Goal: Task Accomplishment & Management: Use online tool/utility

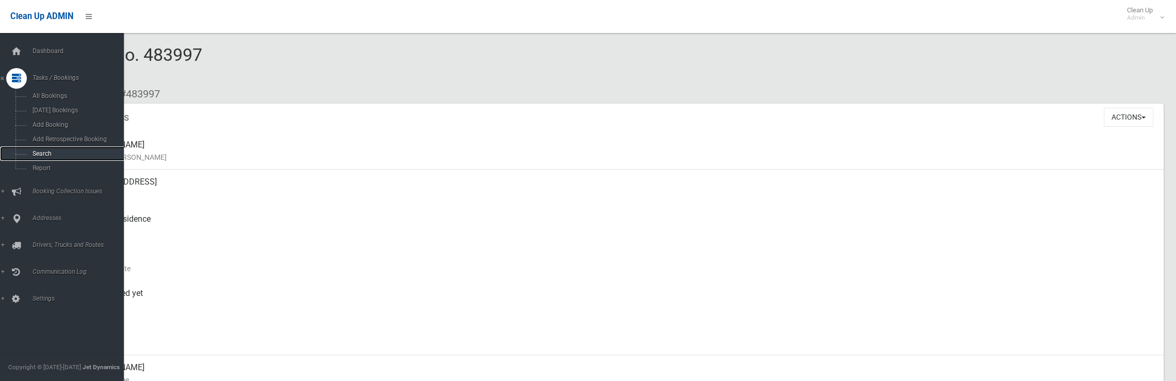
click at [39, 156] on span "Search" at bounding box center [75, 153] width 93 height 7
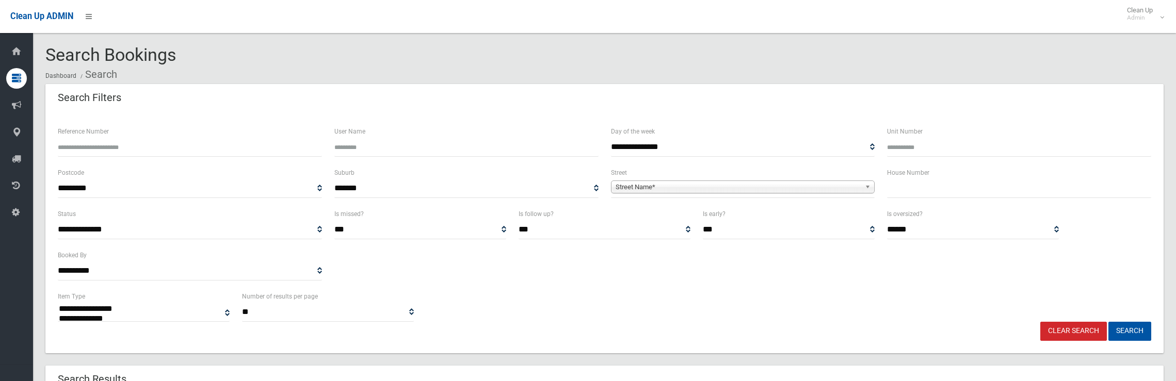
select select
click at [916, 185] on input "text" at bounding box center [1019, 188] width 264 height 19
type input "*"
click at [759, 189] on span "Street Name*" at bounding box center [739, 187] width 246 height 12
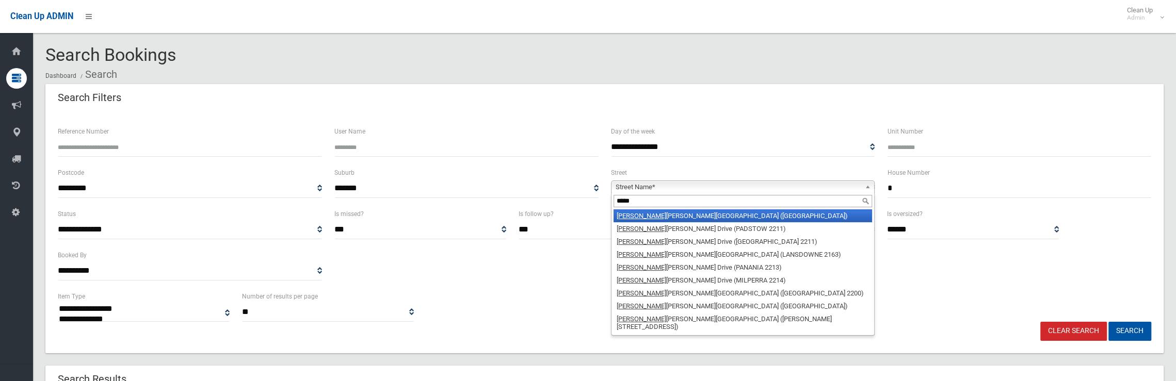
type input "*****"
click at [669, 211] on li "Henry Kendall Avenue (PADSTOW HEIGHTS 2211)" at bounding box center [742, 215] width 259 height 13
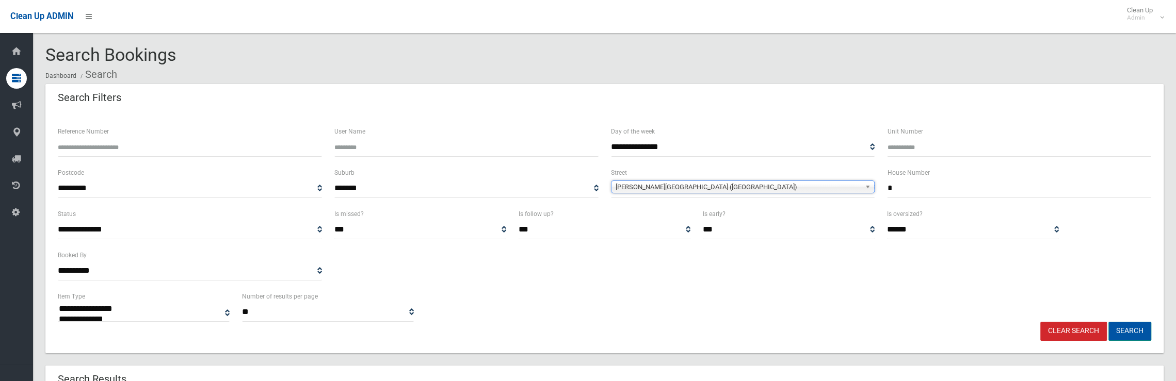
click at [1130, 333] on button "Search" at bounding box center [1129, 331] width 43 height 19
select select
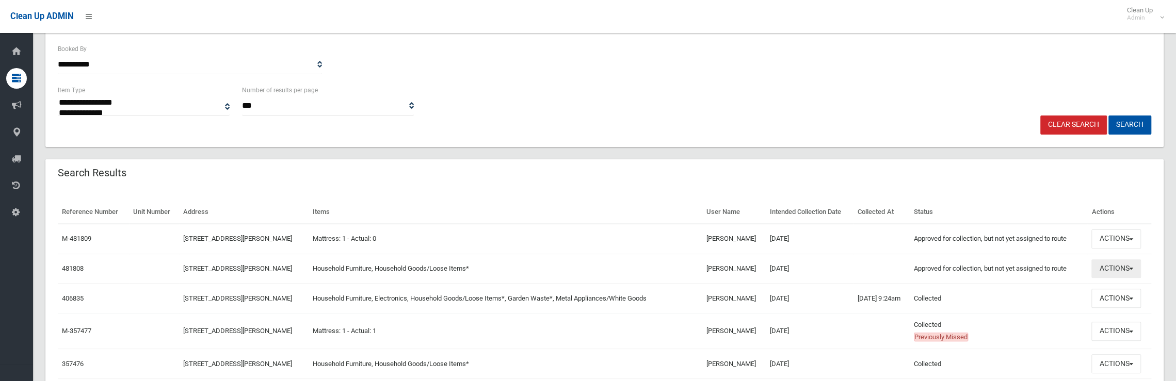
click at [1130, 268] on button "Actions" at bounding box center [1116, 269] width 50 height 19
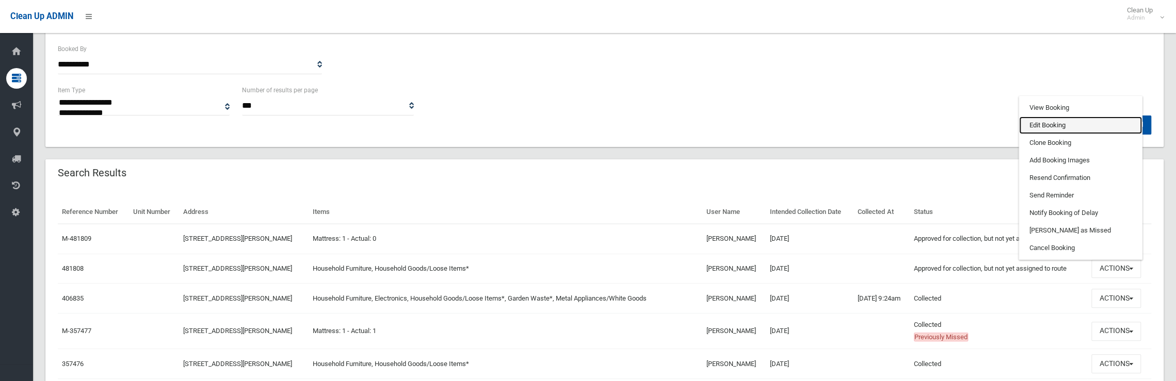
click at [1048, 118] on link "Edit Booking" at bounding box center [1080, 126] width 123 height 18
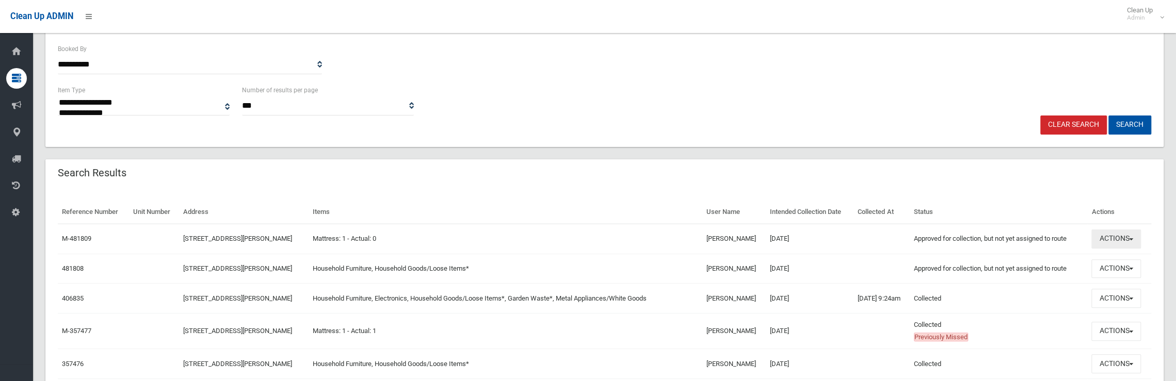
click at [1113, 238] on button "Actions" at bounding box center [1116, 239] width 50 height 19
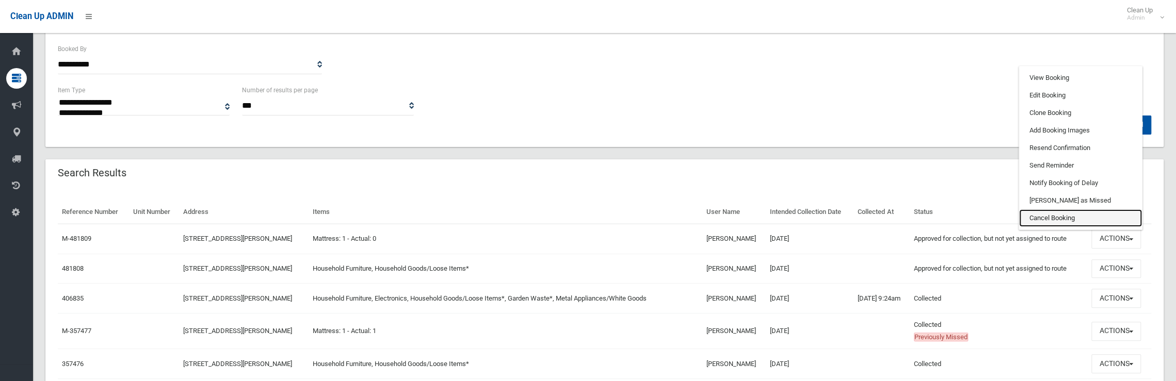
click at [1066, 219] on link "Cancel Booking" at bounding box center [1080, 218] width 123 height 18
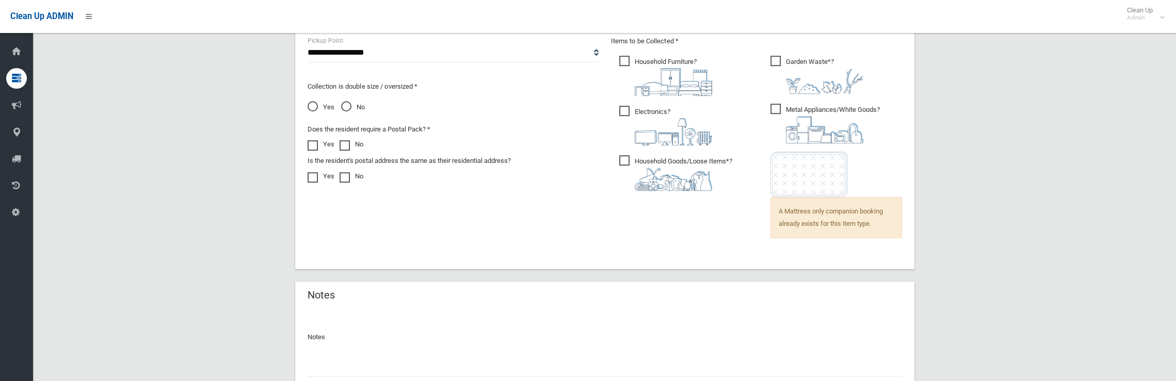
scroll to position [774, 0]
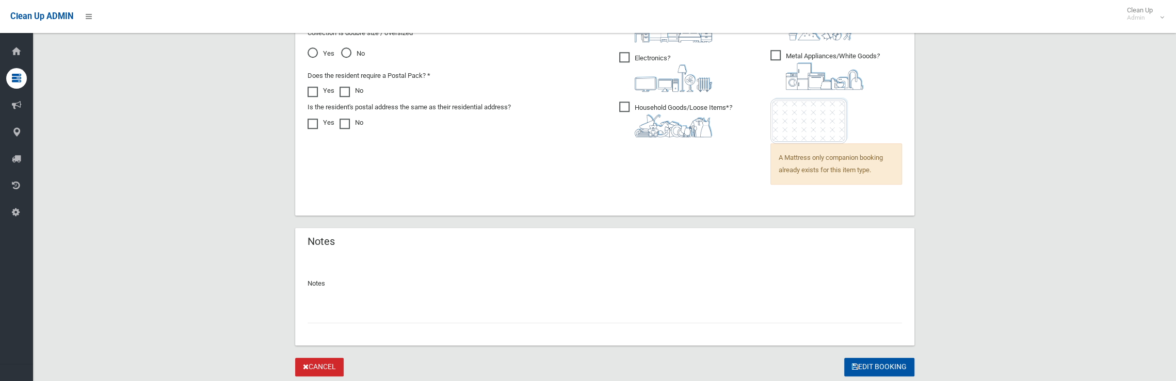
click at [337, 316] on input "text" at bounding box center [605, 313] width 594 height 19
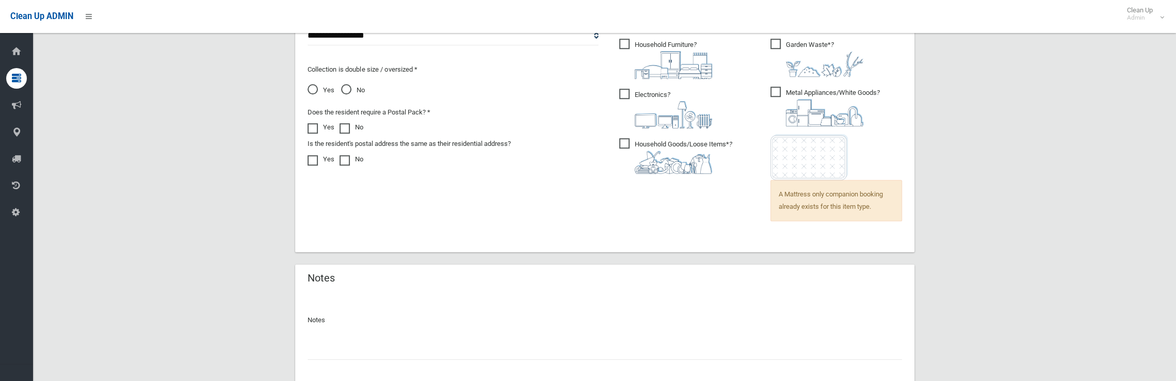
scroll to position [722, 0]
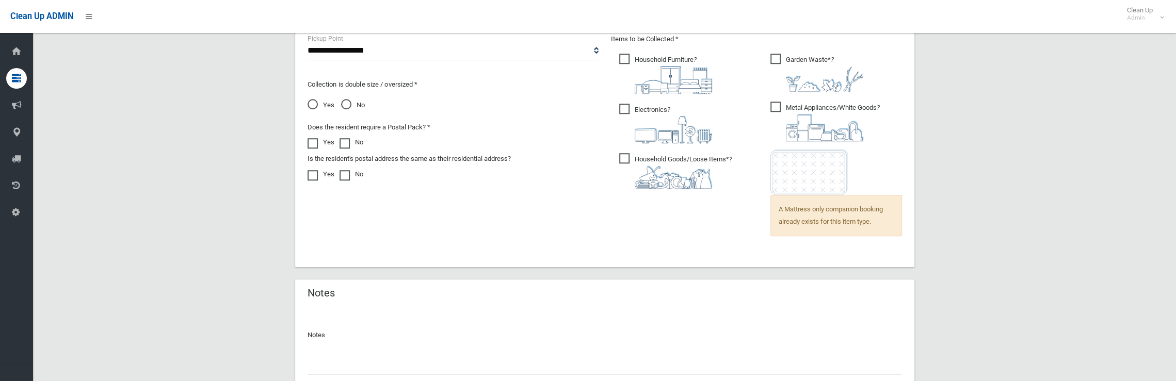
click at [351, 109] on span "No" at bounding box center [353, 105] width 24 height 12
click at [357, 368] on input "text" at bounding box center [605, 365] width 594 height 19
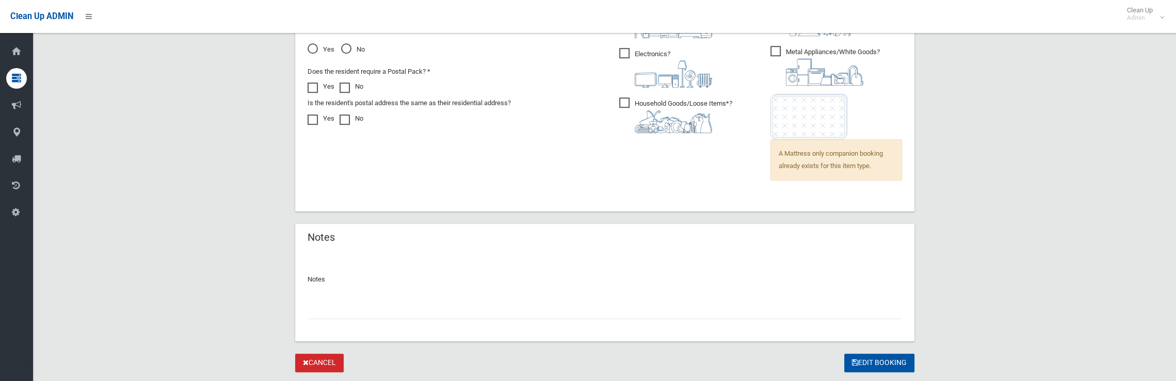
scroll to position [805, 0]
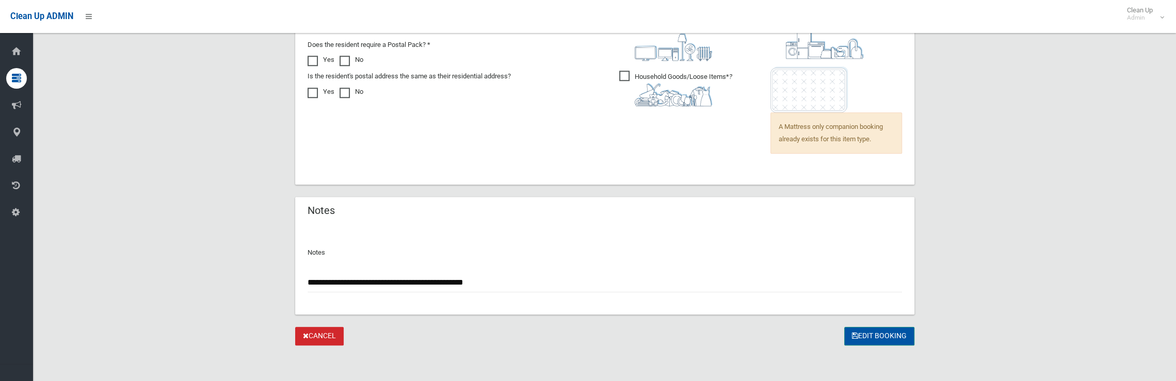
type input "**********"
click at [868, 335] on button "Edit Booking" at bounding box center [879, 336] width 70 height 19
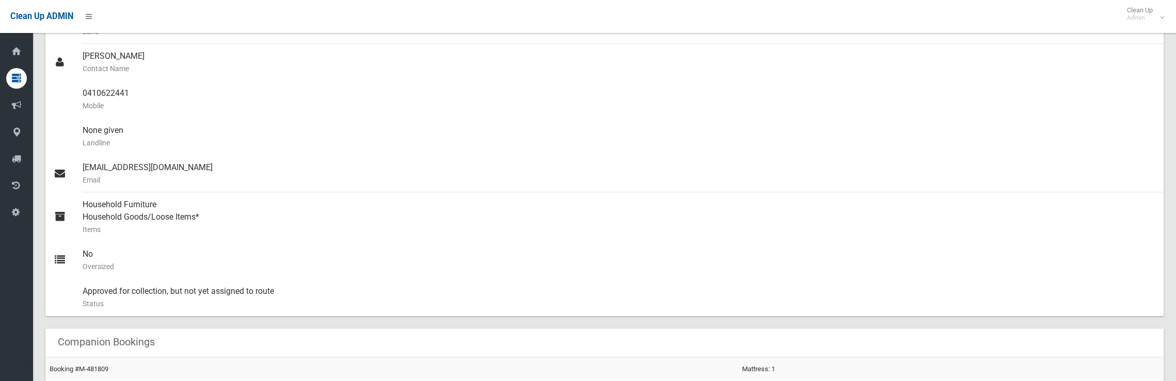
scroll to position [258, 0]
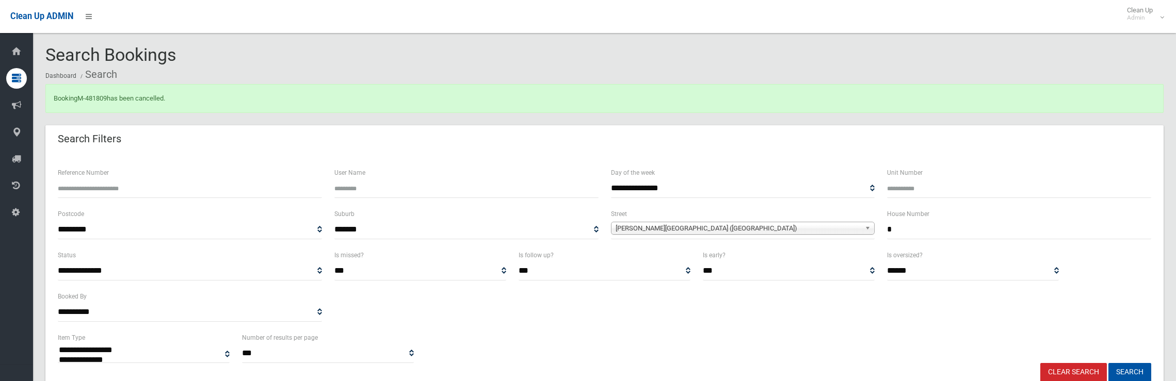
select select
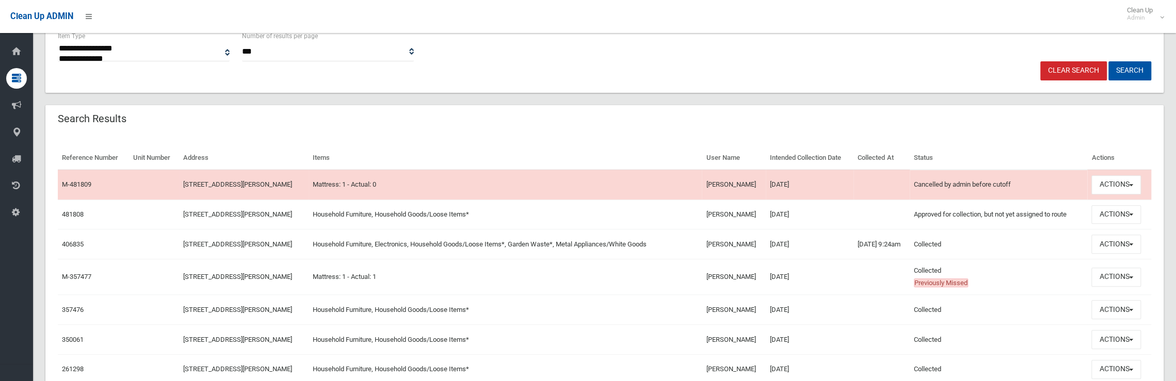
scroll to position [310, 0]
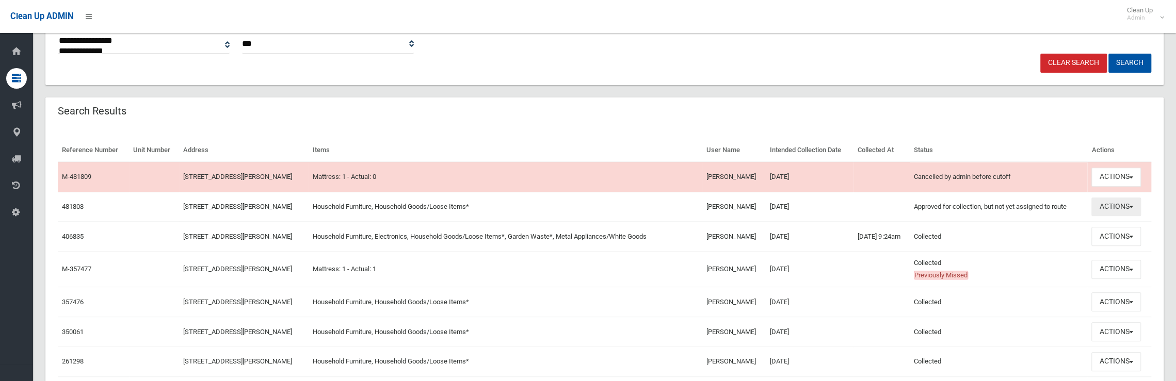
click at [1119, 210] on button "Actions" at bounding box center [1116, 207] width 50 height 19
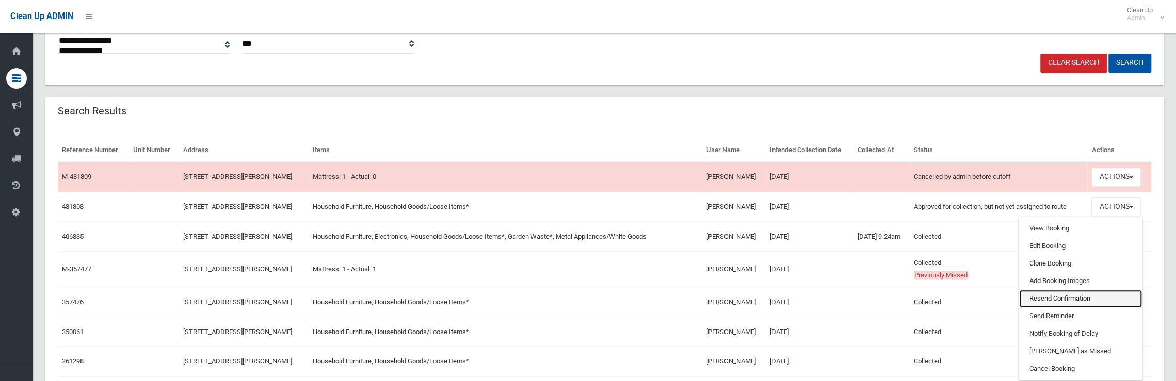
click at [1064, 294] on link "Resend Confirmation" at bounding box center [1080, 299] width 123 height 18
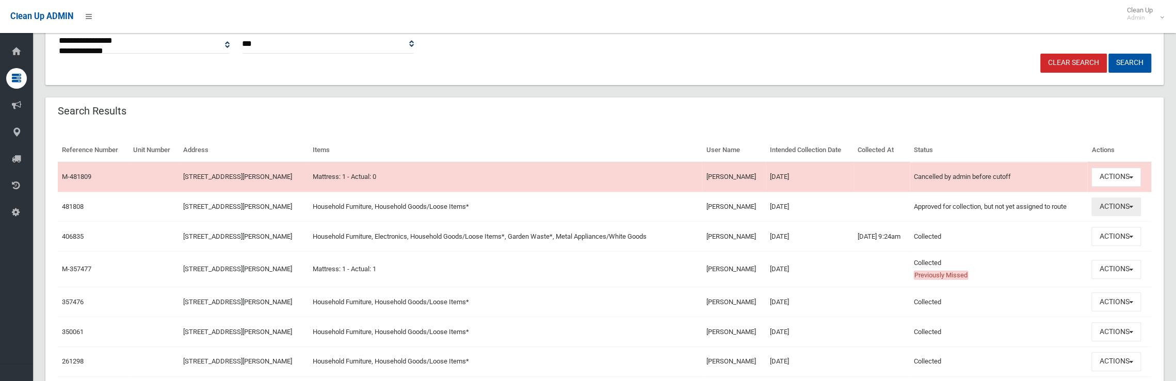
click at [1123, 204] on button "Actions" at bounding box center [1116, 207] width 50 height 19
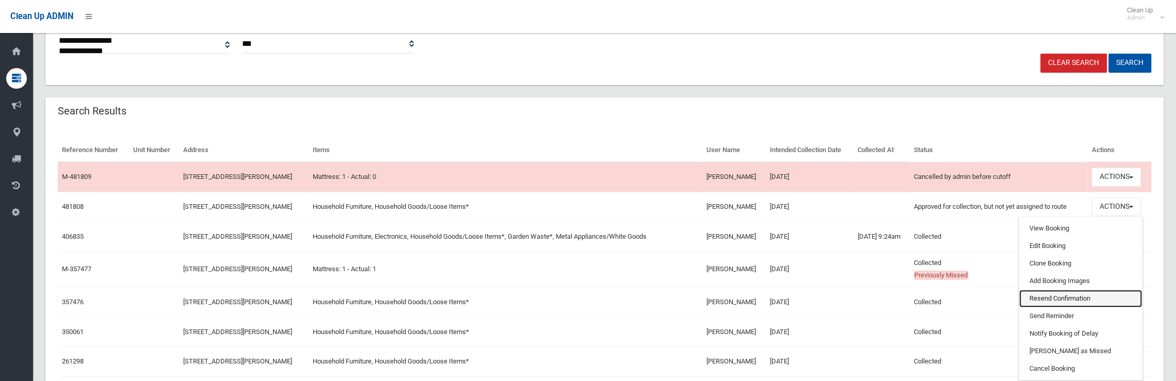
click at [1065, 299] on link "Resend Confirmation" at bounding box center [1080, 299] width 123 height 18
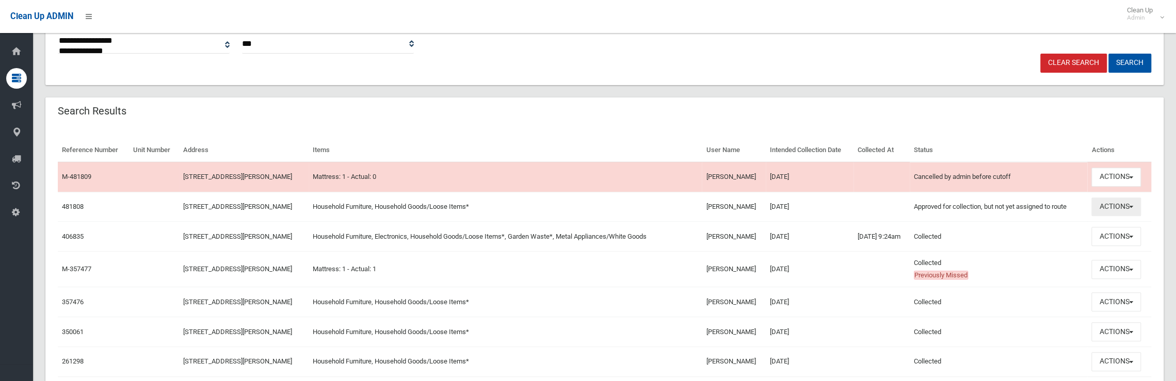
click at [1113, 207] on button "Actions" at bounding box center [1116, 207] width 50 height 19
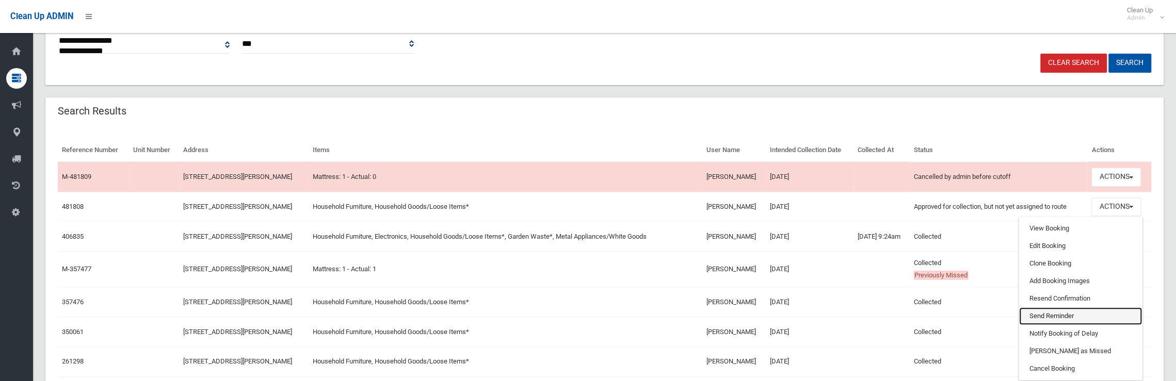
click at [1045, 315] on link "Send Reminder" at bounding box center [1080, 317] width 123 height 18
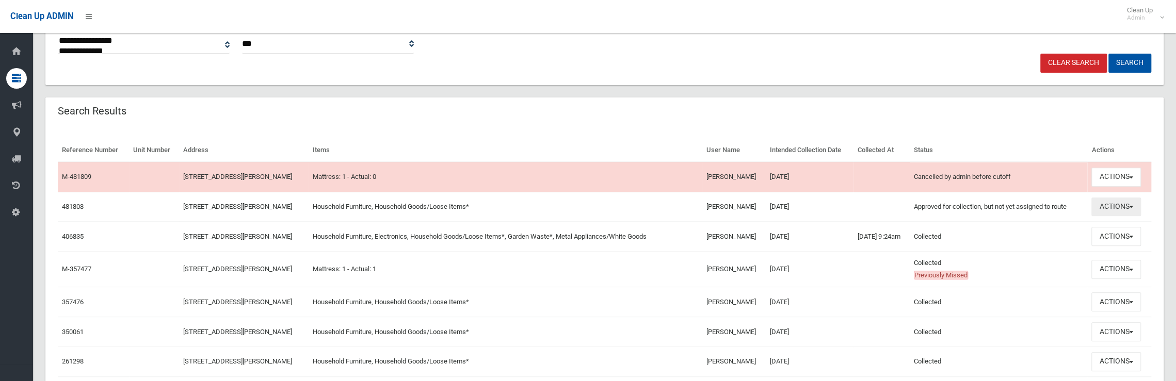
click at [1100, 208] on button "Actions" at bounding box center [1116, 207] width 50 height 19
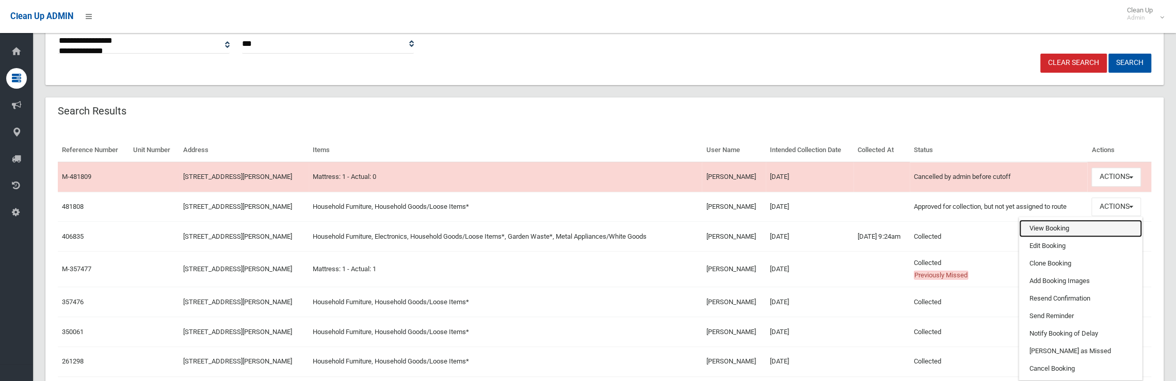
click at [1041, 226] on link "View Booking" at bounding box center [1080, 229] width 123 height 18
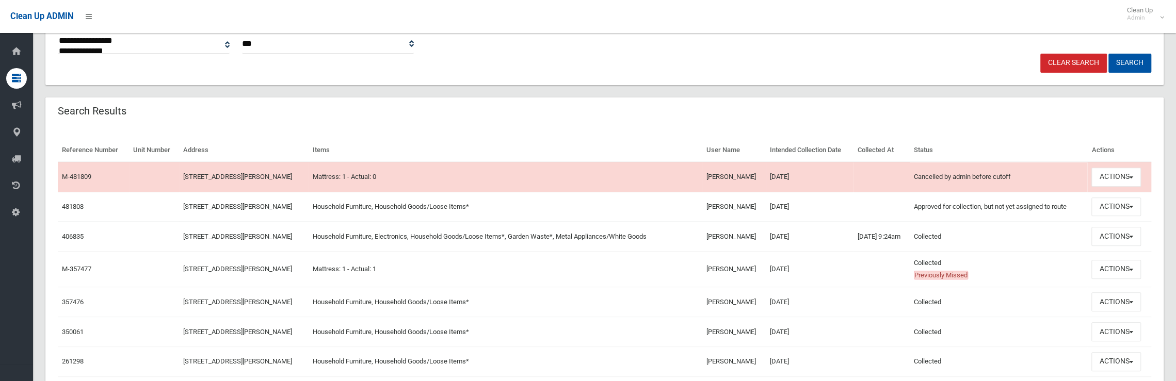
scroll to position [373, 0]
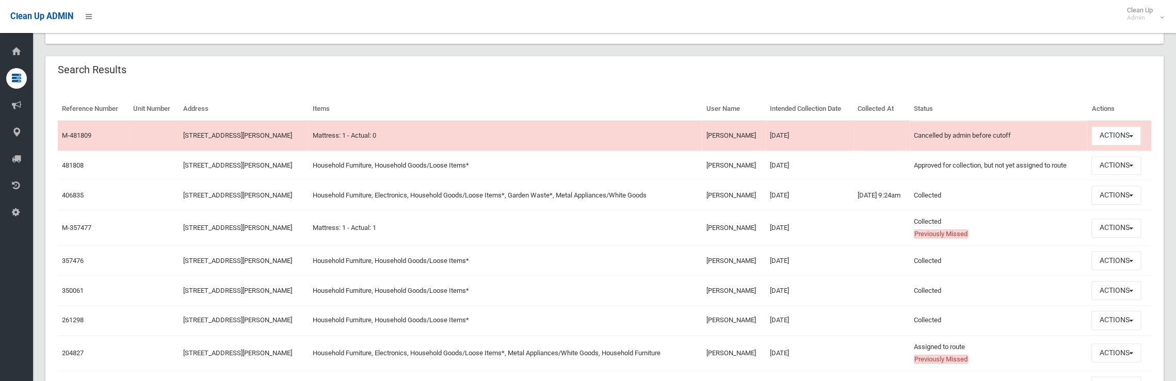
drag, startPoint x: 364, startPoint y: 264, endPoint x: 670, endPoint y: 406, distance: 337.3
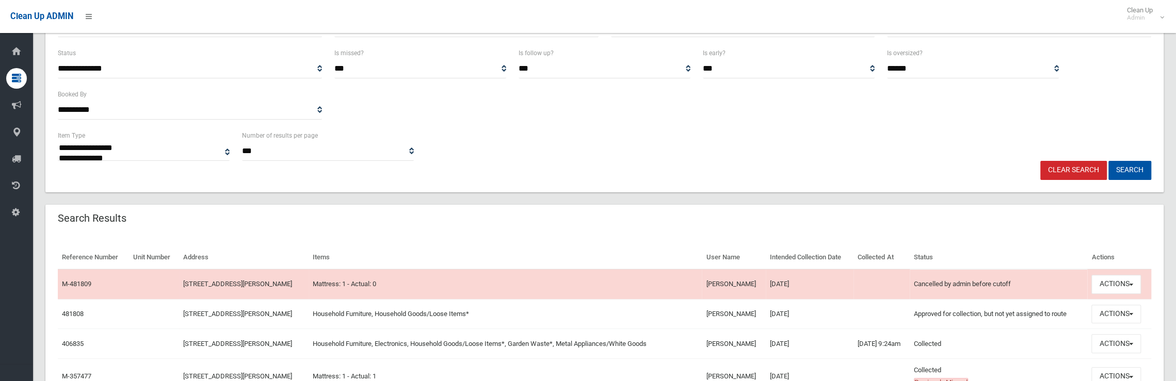
scroll to position [115, 0]
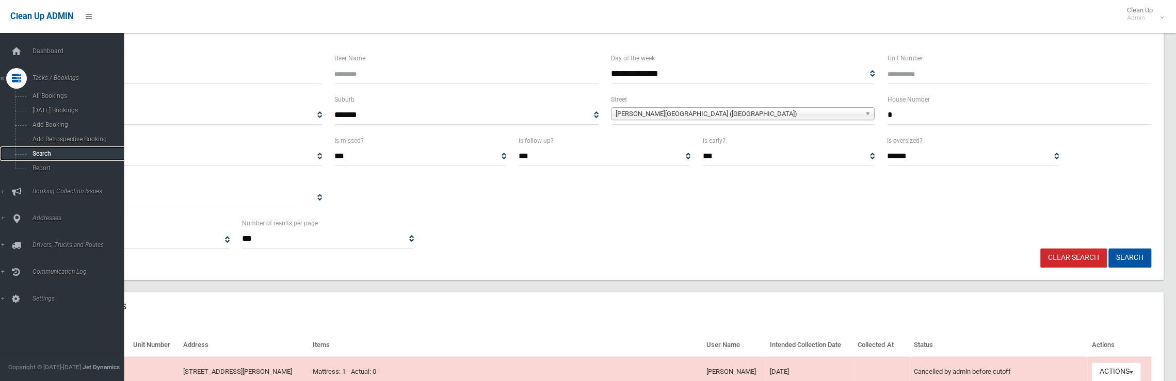
click at [50, 157] on span "Search" at bounding box center [75, 153] width 93 height 7
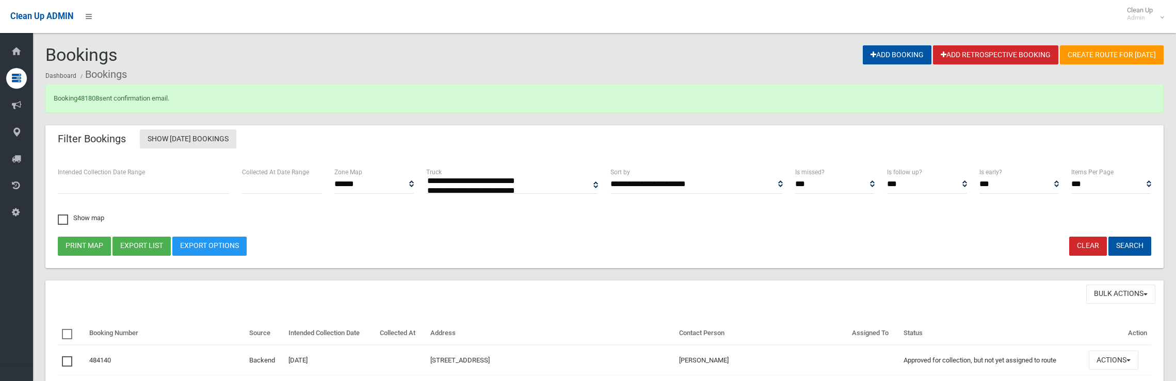
select select
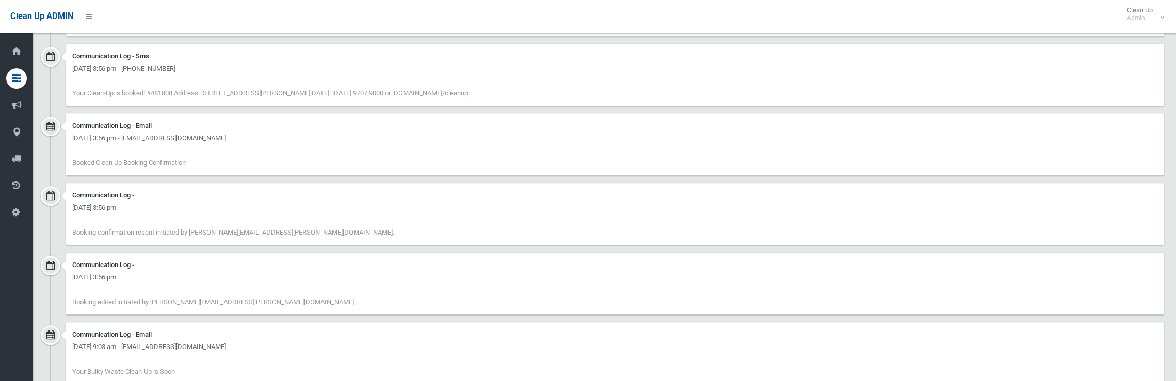
scroll to position [934, 0]
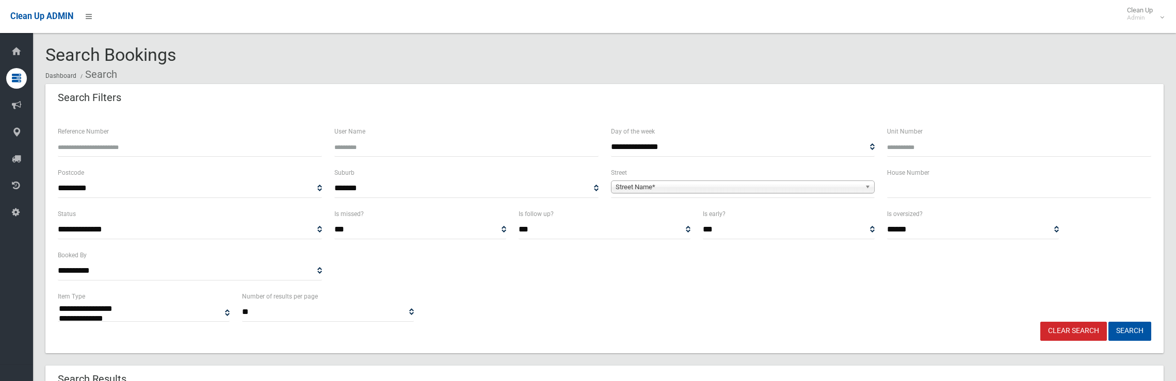
select select
type input "***"
click at [833, 188] on span "Street Name*" at bounding box center [739, 187] width 246 height 12
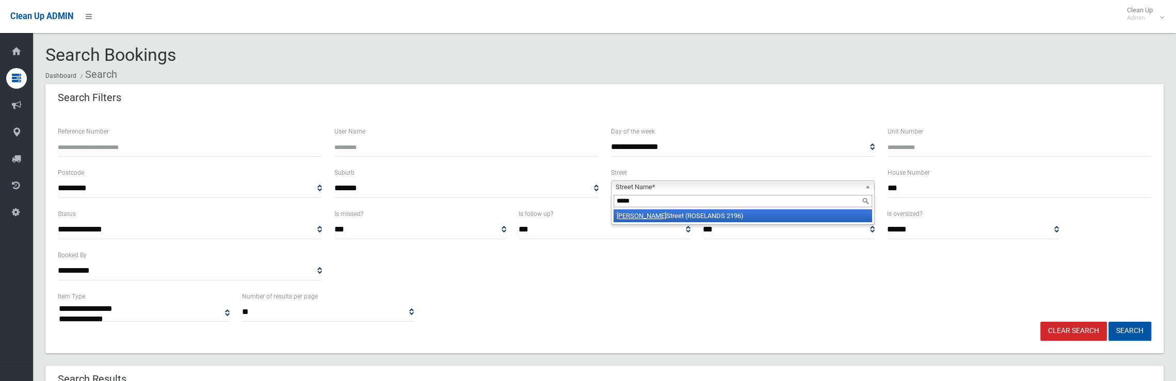
type input "*****"
click at [786, 211] on li "Myers Street (ROSELANDS 2196)" at bounding box center [742, 215] width 259 height 13
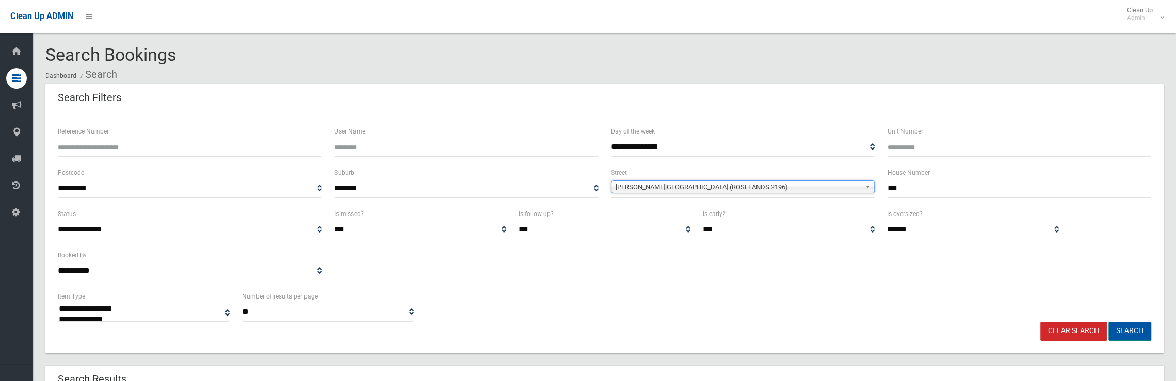
click at [1121, 329] on button "Search" at bounding box center [1129, 331] width 43 height 19
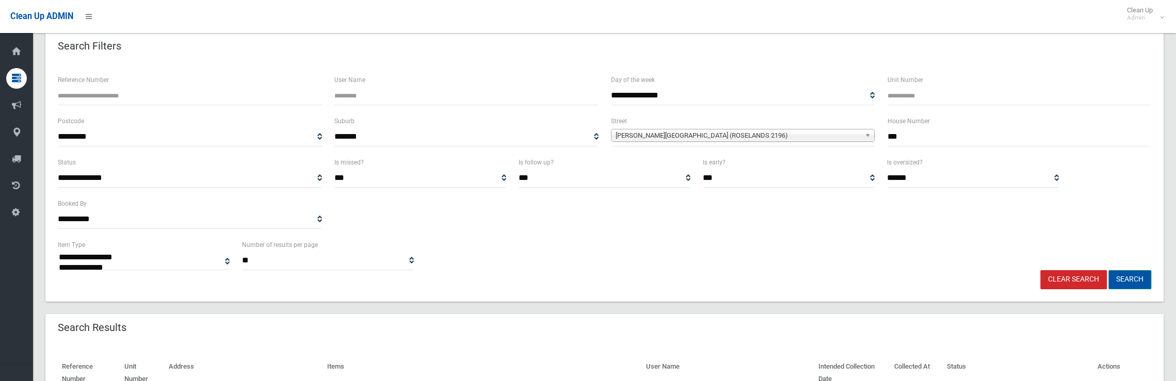
scroll to position [85, 0]
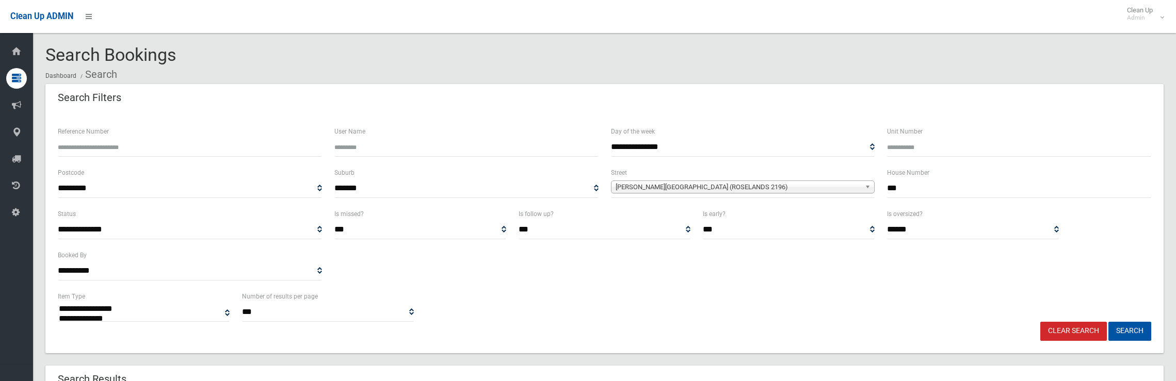
select select
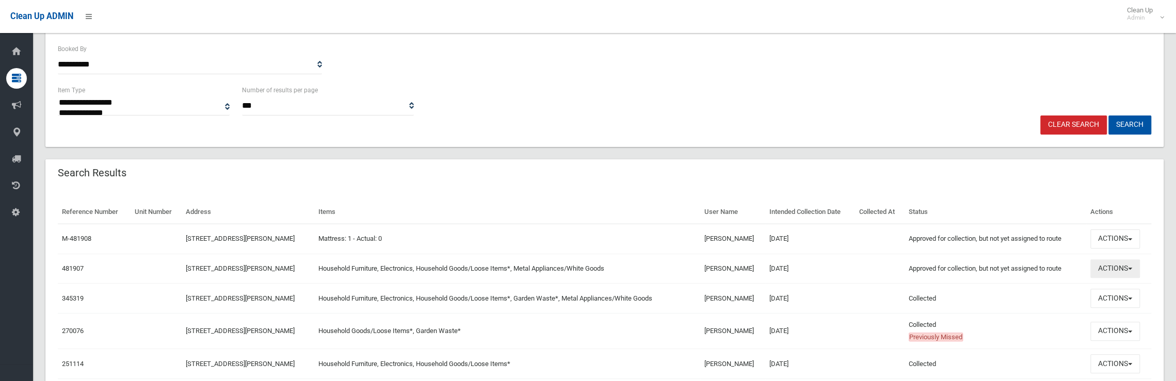
click at [1119, 266] on button "Actions" at bounding box center [1115, 269] width 50 height 19
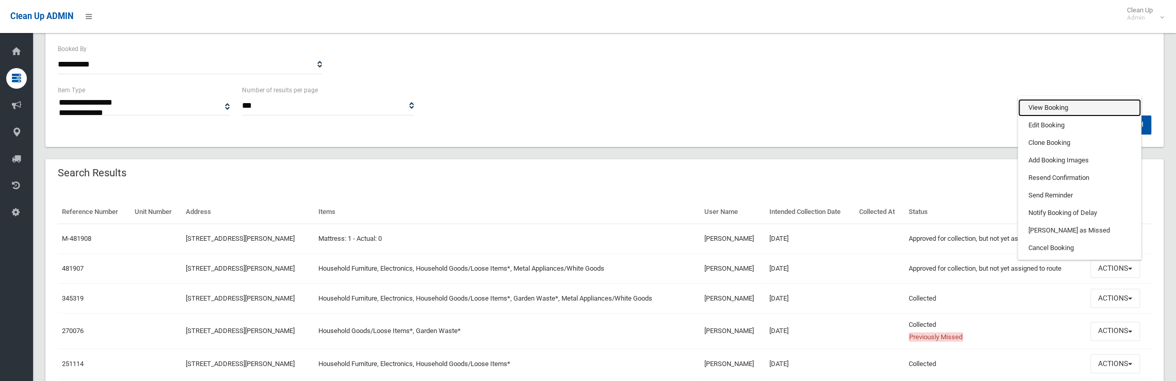
drag, startPoint x: 1041, startPoint y: 108, endPoint x: 1045, endPoint y: 117, distance: 9.5
click at [1041, 108] on link "View Booking" at bounding box center [1079, 108] width 123 height 18
